Goal: Task Accomplishment & Management: Complete application form

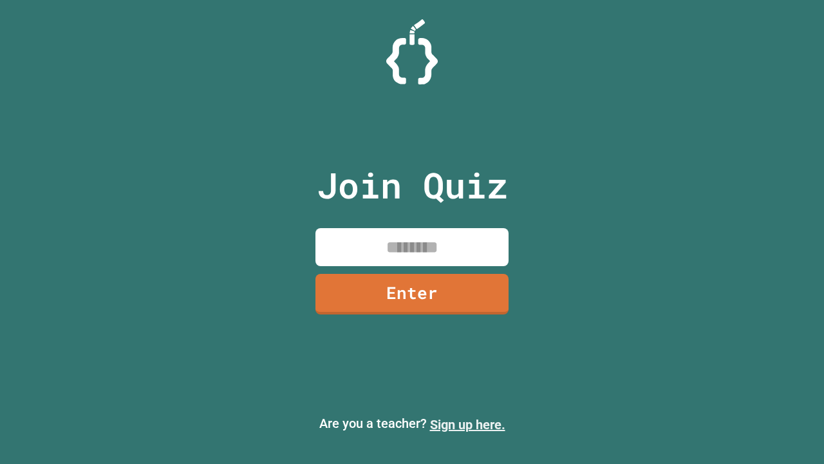
click at [467, 424] on link "Sign up here." at bounding box center [467, 424] width 75 height 15
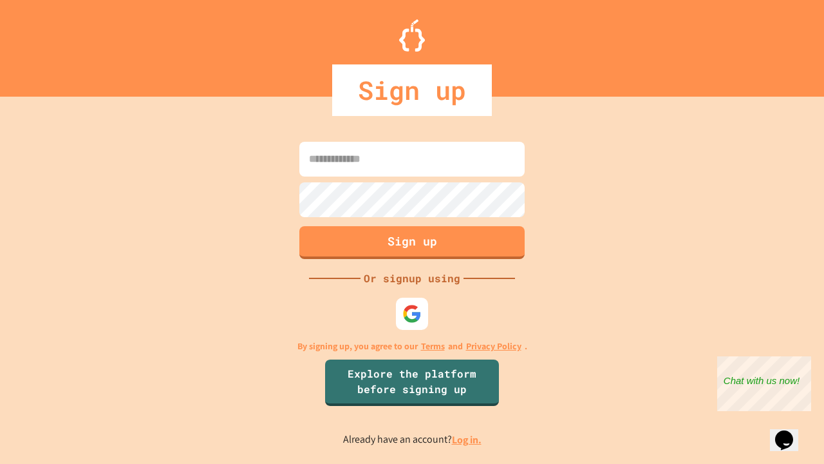
click at [467, 439] on link "Log in." at bounding box center [467, 440] width 30 height 14
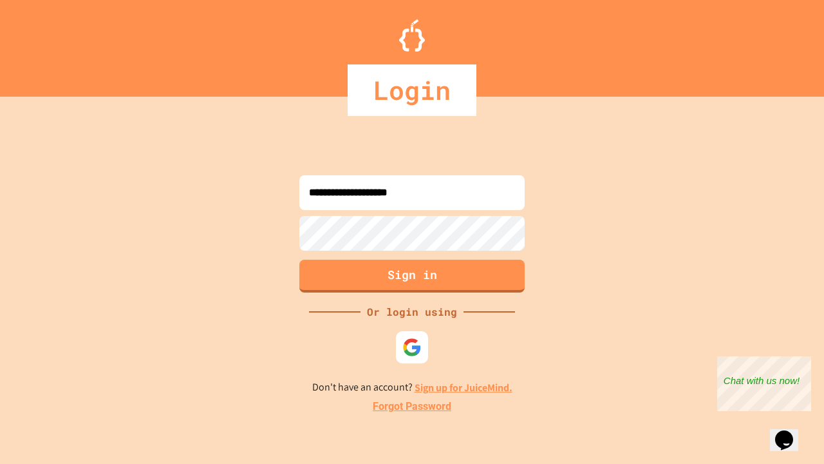
type input "**********"
